Goal: Task Accomplishment & Management: Use online tool/utility

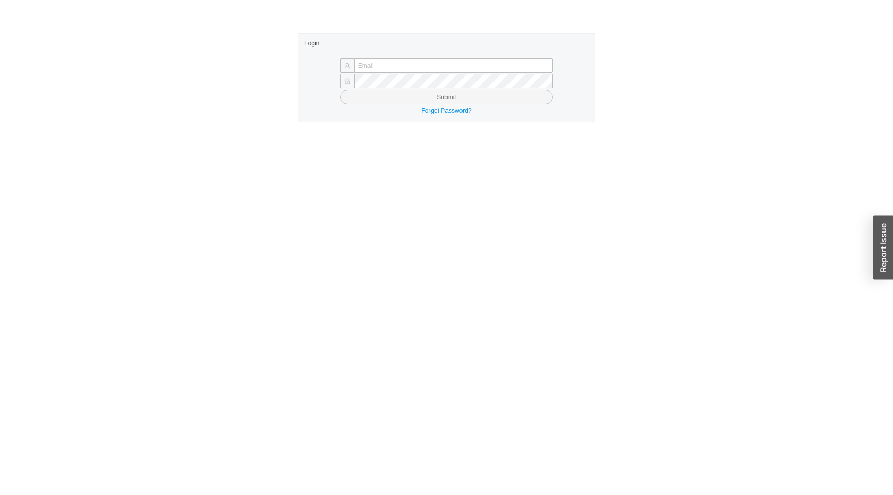
type input "[EMAIL_ADDRESS][DOMAIN_NAME]"
click at [340, 90] on button "Submit" at bounding box center [446, 97] width 213 height 14
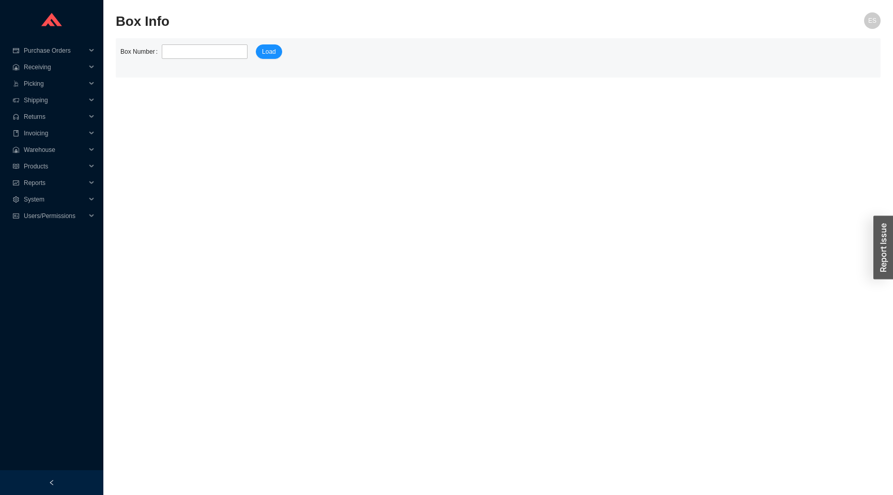
type input "236957"
click button "Load" at bounding box center [269, 51] width 26 height 14
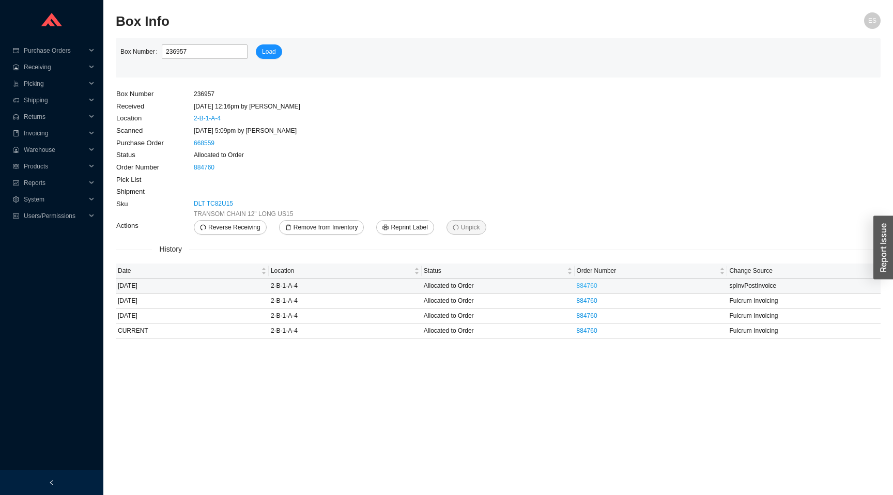
click at [588, 285] on link "884760" at bounding box center [587, 285] width 21 height 7
drag, startPoint x: 232, startPoint y: 167, endPoint x: 190, endPoint y: 167, distance: 41.9
click at [190, 167] on tr "Order Number 884760" at bounding box center [308, 167] width 384 height 12
copy tr "884760"
click at [49, 82] on span "Picking" at bounding box center [55, 83] width 62 height 17
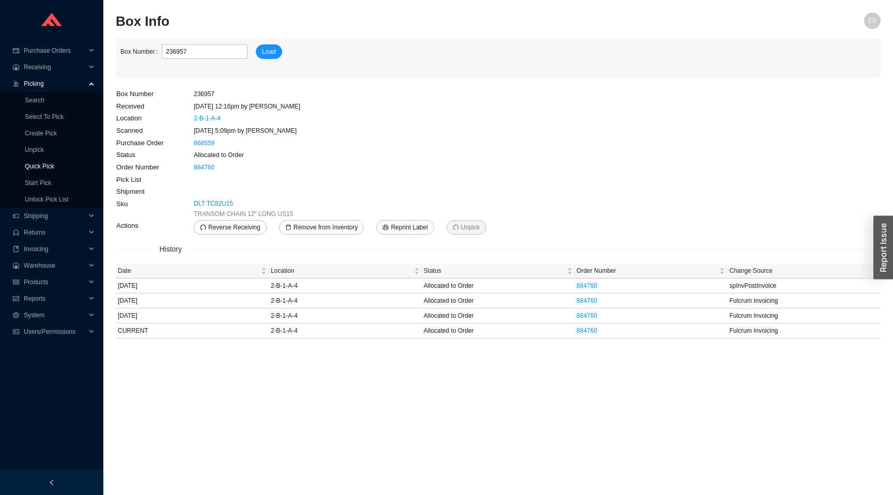
click at [49, 164] on link "Quick Pick" at bounding box center [39, 166] width 29 height 7
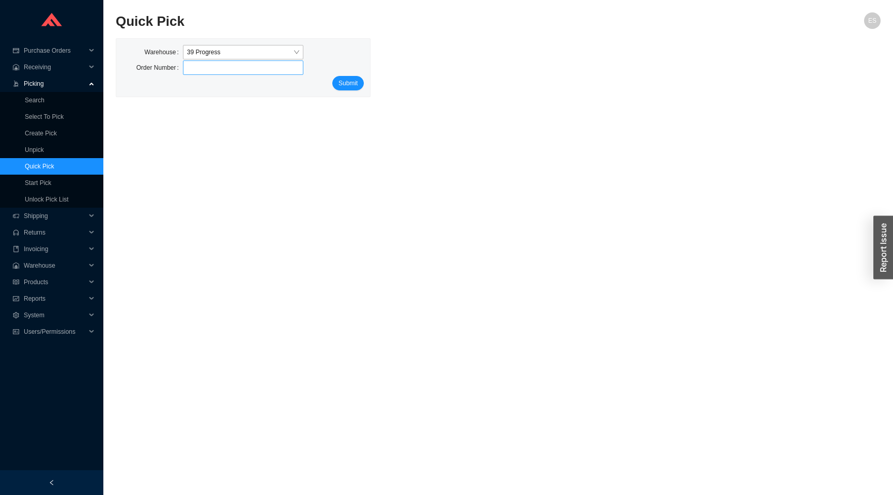
type input "884760"
click button "Submit" at bounding box center [348, 83] width 32 height 14
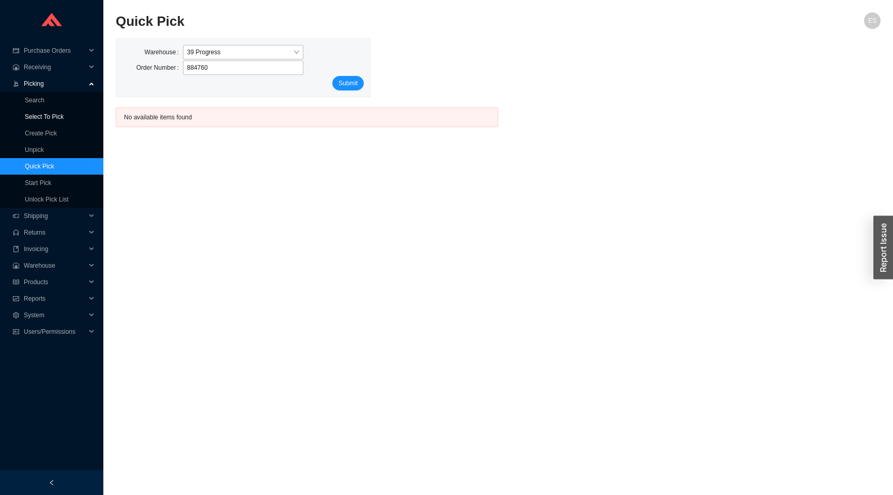
click at [62, 115] on link "Select To Pick" at bounding box center [44, 116] width 39 height 7
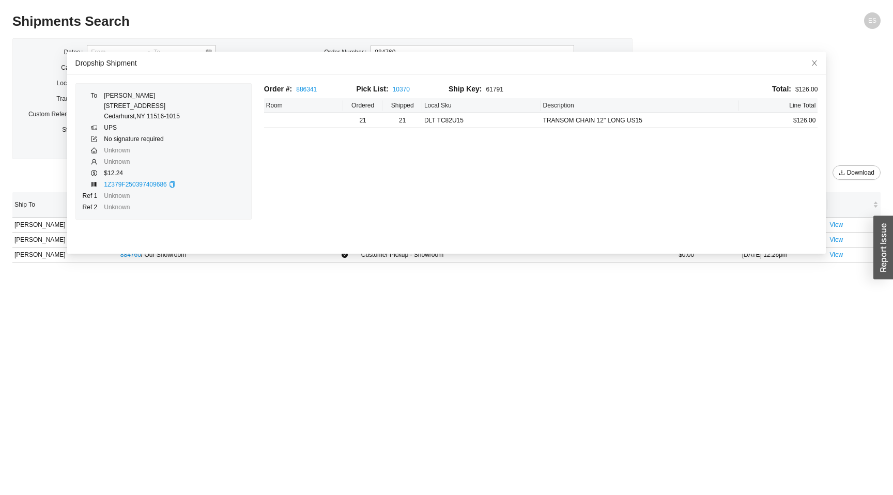
click at [433, 356] on main "Shipments Search ES Dates Carrier Location Tracking Custom Reference Stores Ord…" at bounding box center [446, 253] width 868 height 483
click at [816, 63] on icon "close" at bounding box center [814, 62] width 7 height 7
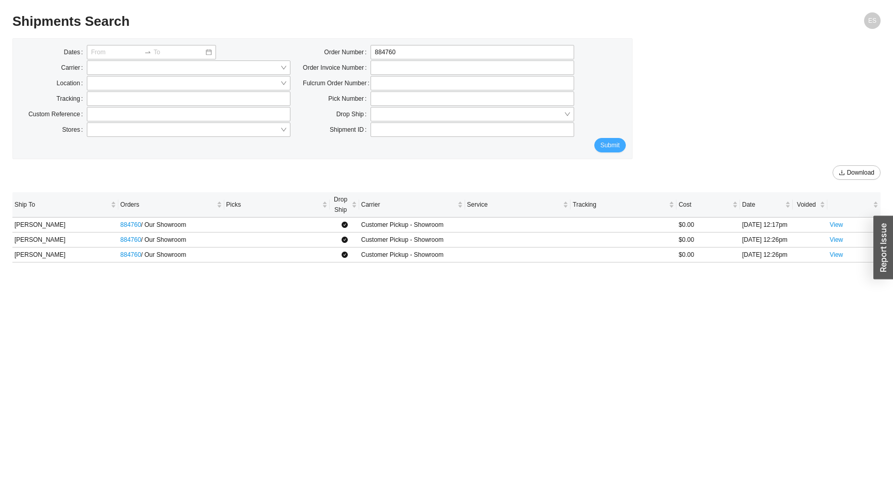
click at [612, 148] on span "Submit" at bounding box center [610, 145] width 19 height 10
